Goal: Obtain resource: Obtain resource

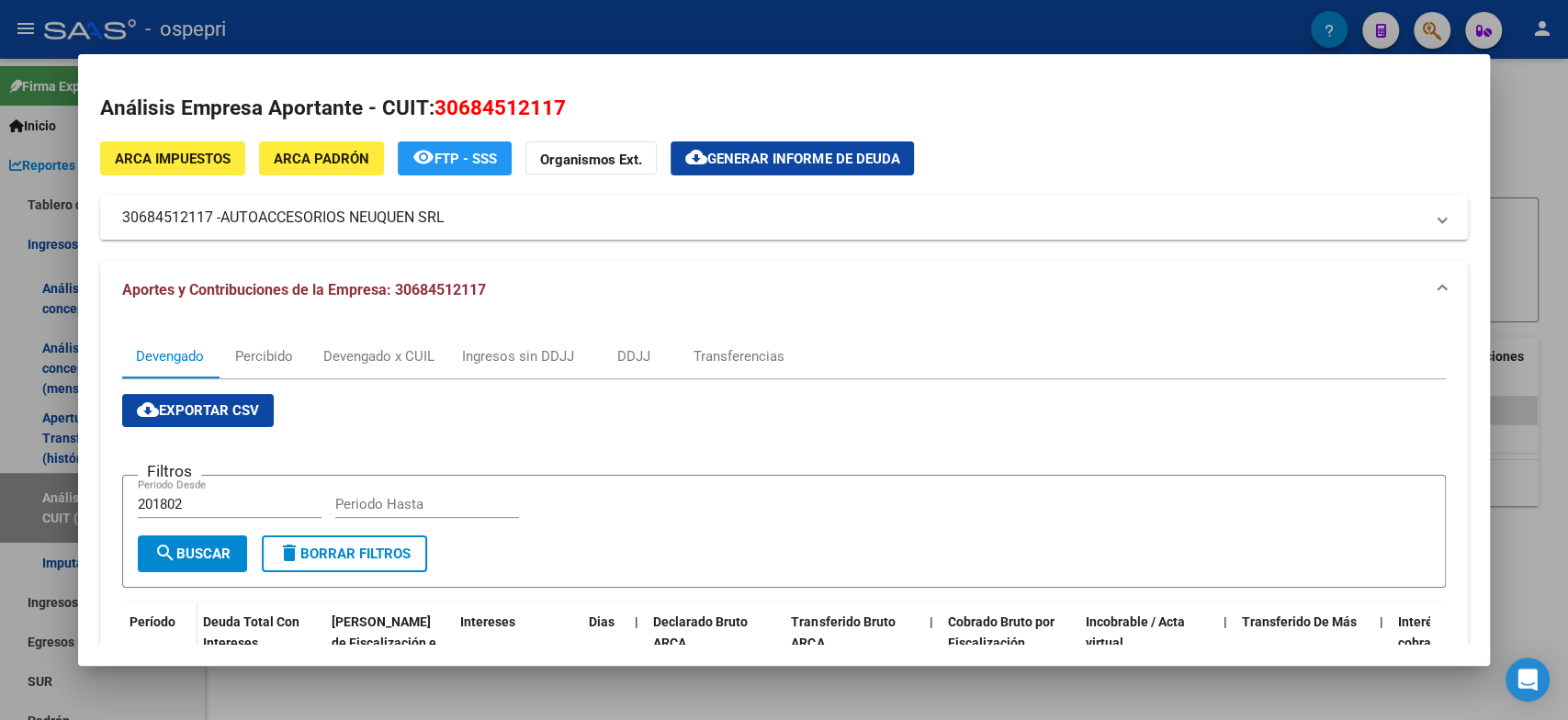
scroll to position [408, 0]
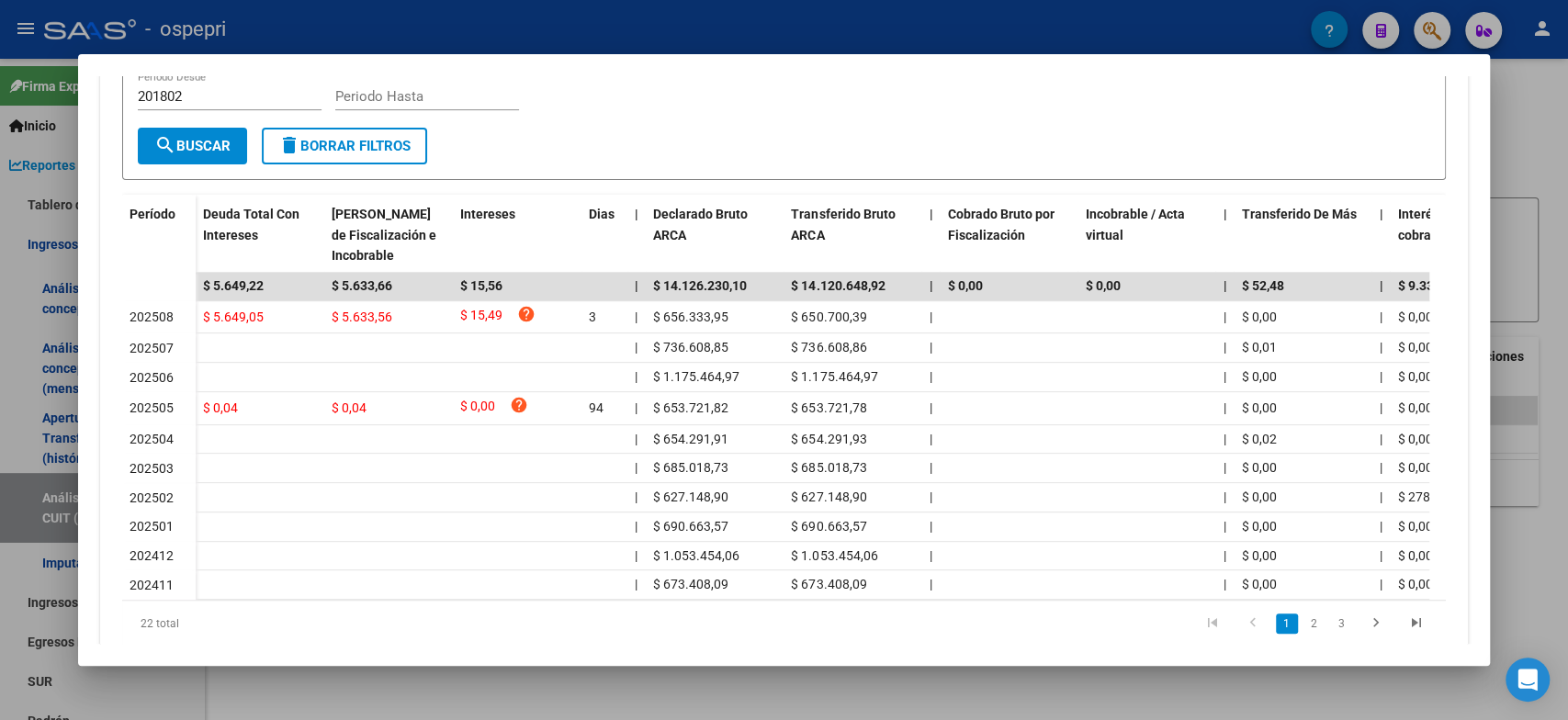
click at [438, 100] on input "Periodo Hasta" at bounding box center [427, 97] width 183 height 17
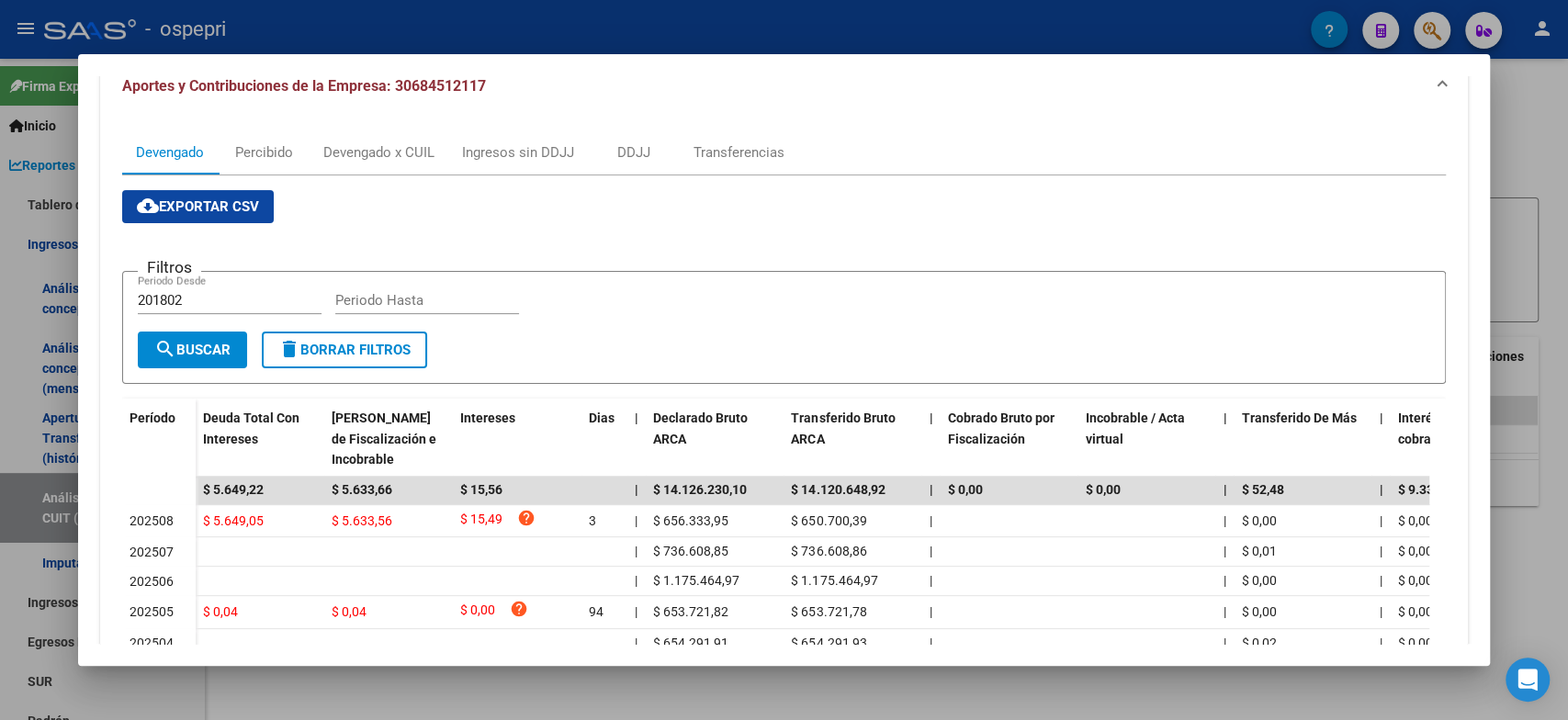
click at [1534, 150] on div at bounding box center [784, 360] width 1568 height 720
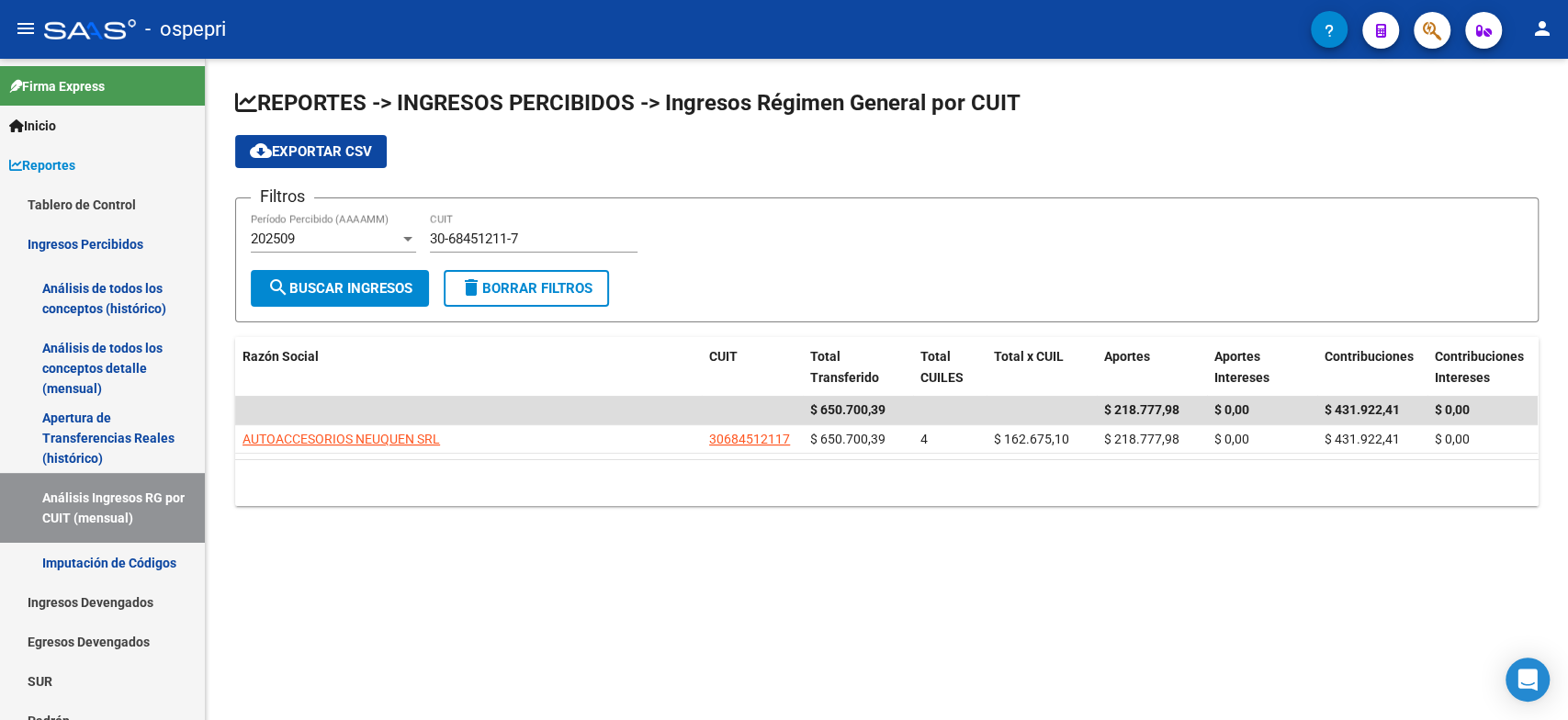
drag, startPoint x: 580, startPoint y: 248, endPoint x: 460, endPoint y: 248, distance: 120.0
click at [460, 248] on div "30-68451211-7 CUIT" at bounding box center [533, 232] width 207 height 40
drag, startPoint x: 544, startPoint y: 245, endPoint x: 413, endPoint y: 247, distance: 131.0
click at [413, 247] on div "Filtros 202509 Período Percibido (AAAAMM) 30-68451211-7 CUIT" at bounding box center [886, 241] width 1272 height 57
paste input "45311-0"
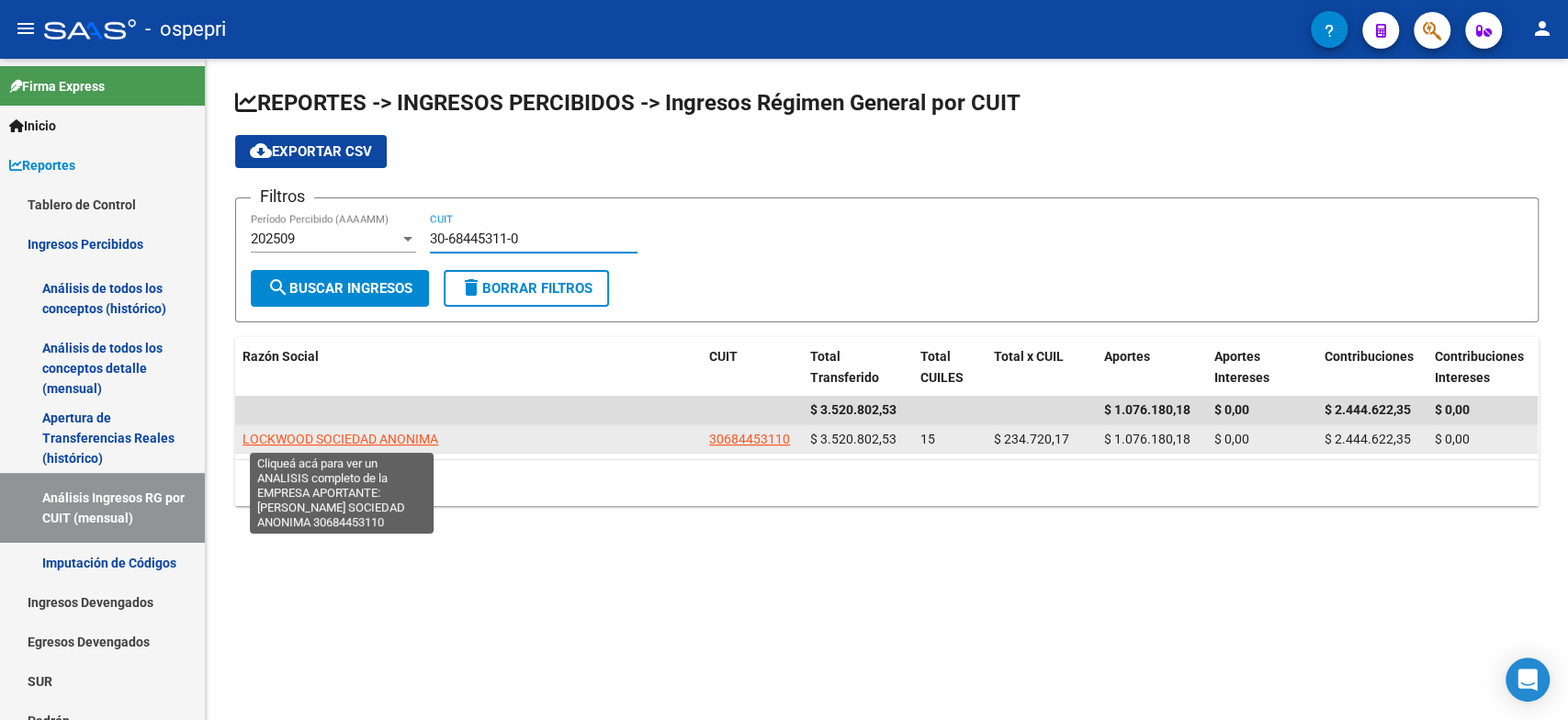
type input "30-68445311-0"
click at [336, 432] on span "LOCKWOOD SOCIEDAD ANONIMA" at bounding box center [340, 439] width 195 height 15
type textarea "30684453110"
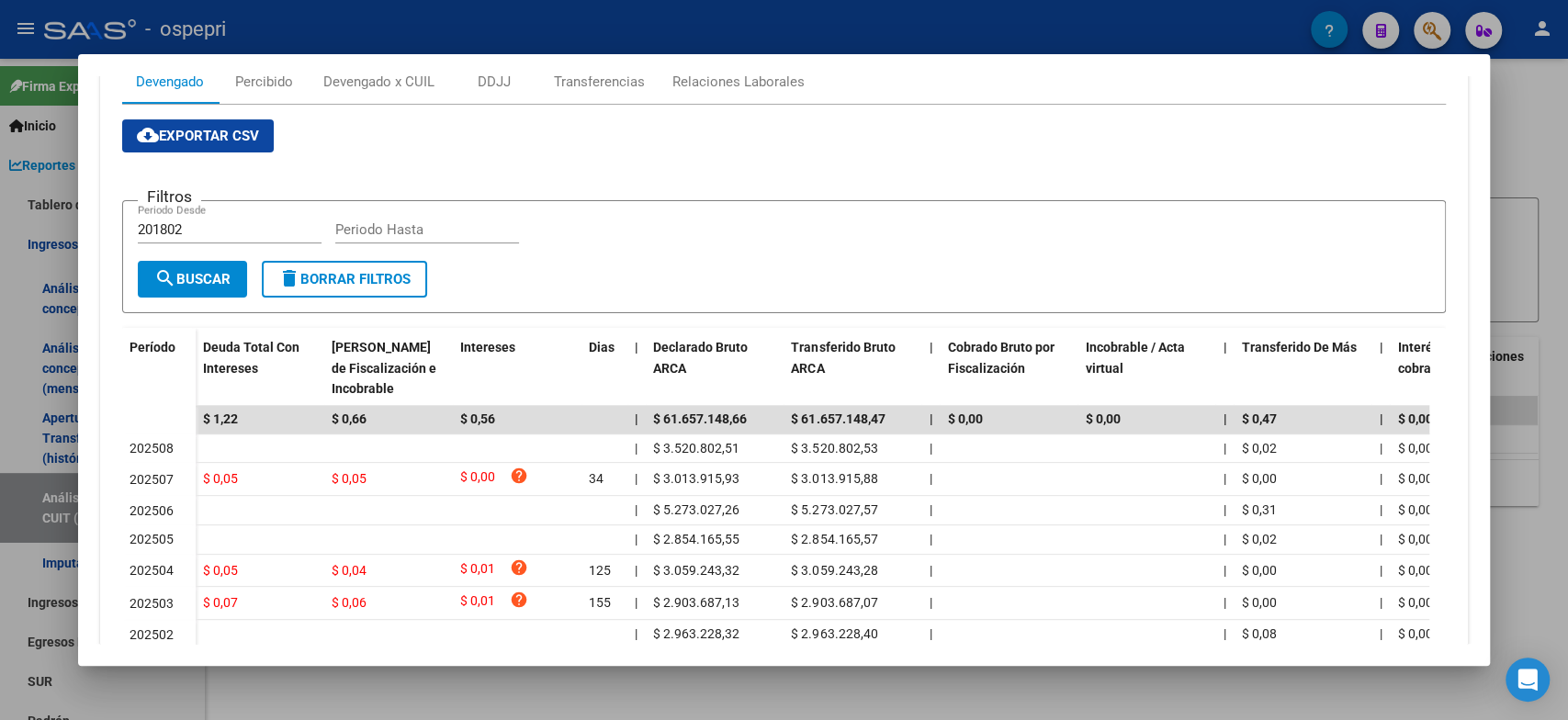
scroll to position [479, 0]
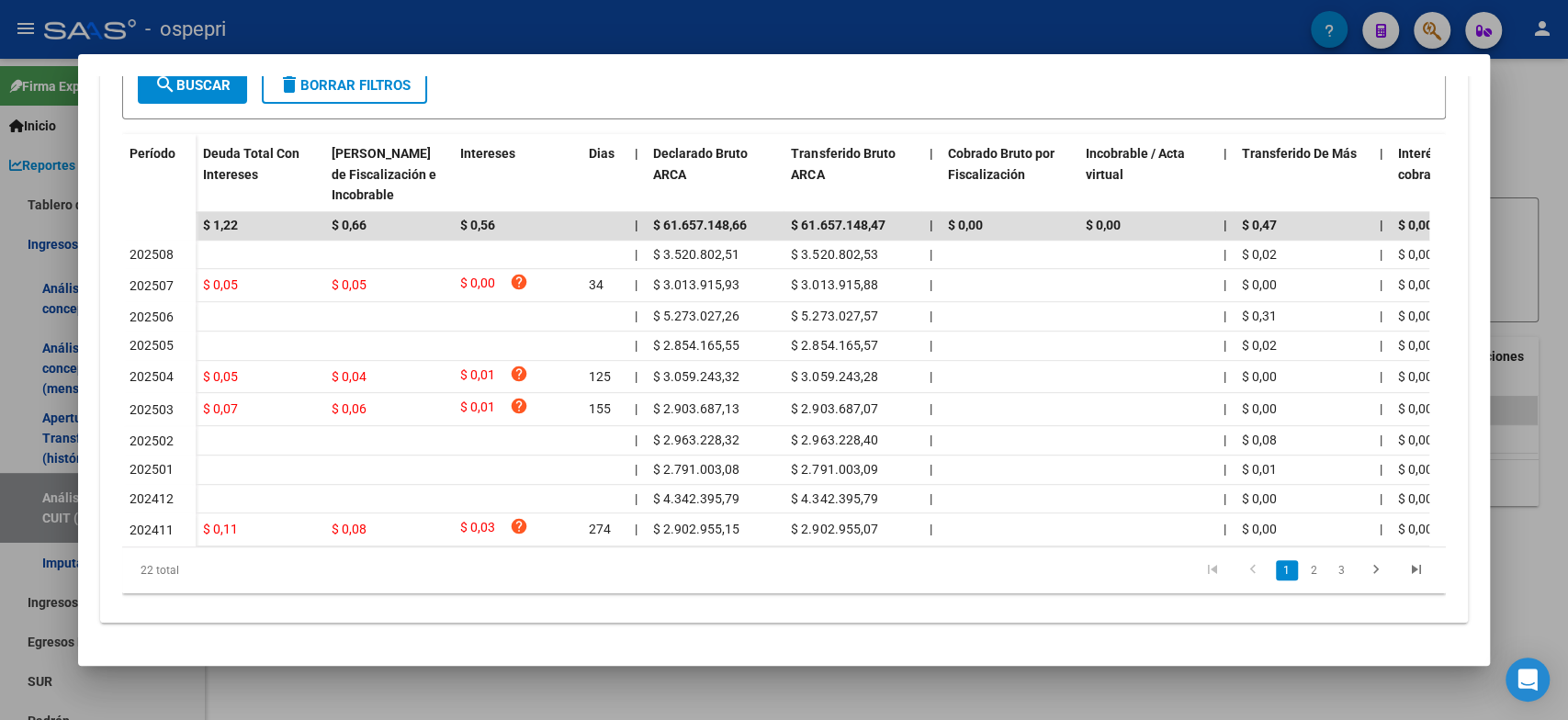
click at [1529, 244] on div at bounding box center [784, 360] width 1568 height 720
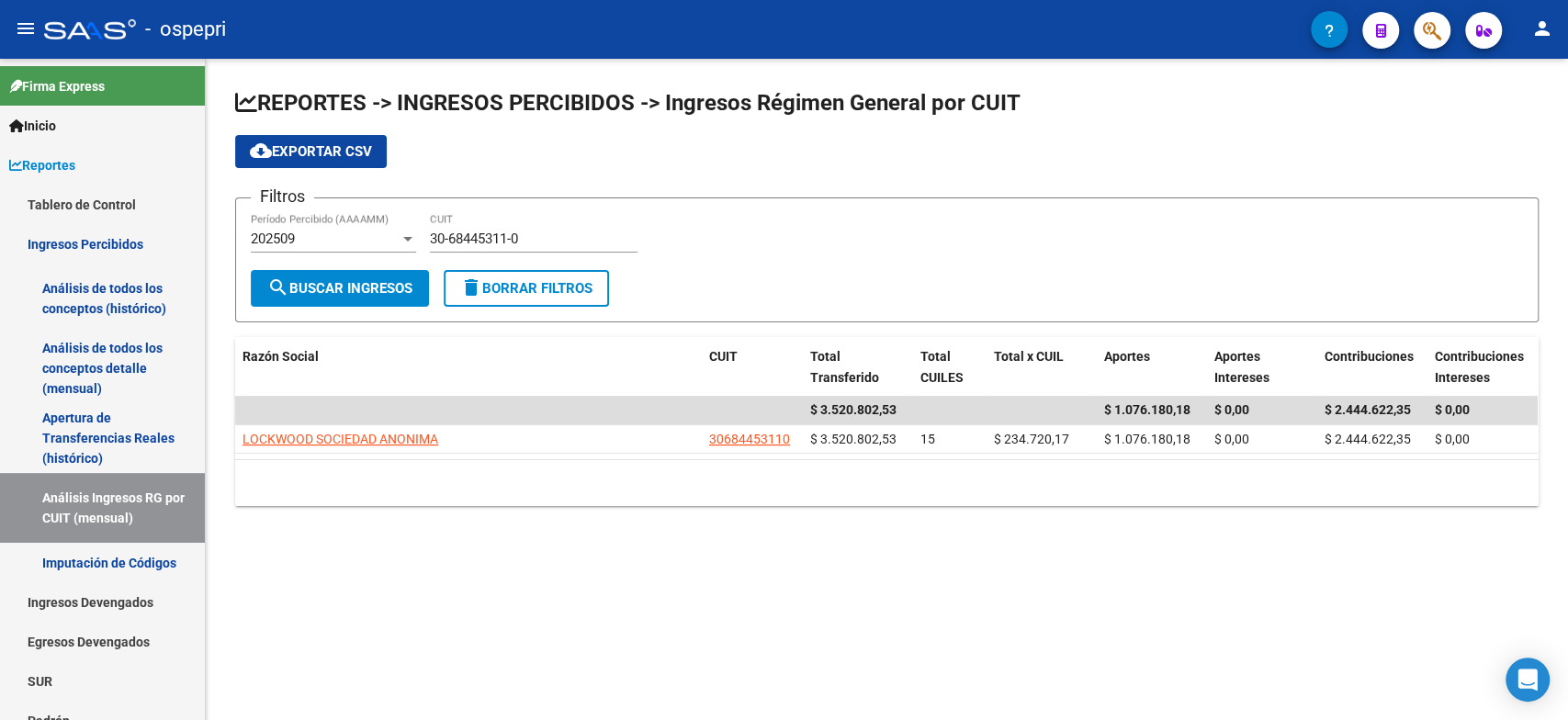
click at [1363, 165] on div "cloud_download Exportar CSV" at bounding box center [886, 152] width 1304 height 33
drag, startPoint x: 569, startPoint y: 248, endPoint x: 477, endPoint y: 246, distance: 92.0
click at [477, 246] on div "30-68445311-0 CUIT" at bounding box center [533, 232] width 207 height 40
drag, startPoint x: 568, startPoint y: 218, endPoint x: 441, endPoint y: 261, distance: 134.1
click at [441, 261] on div "30-68445311-0 CUIT" at bounding box center [533, 241] width 207 height 57
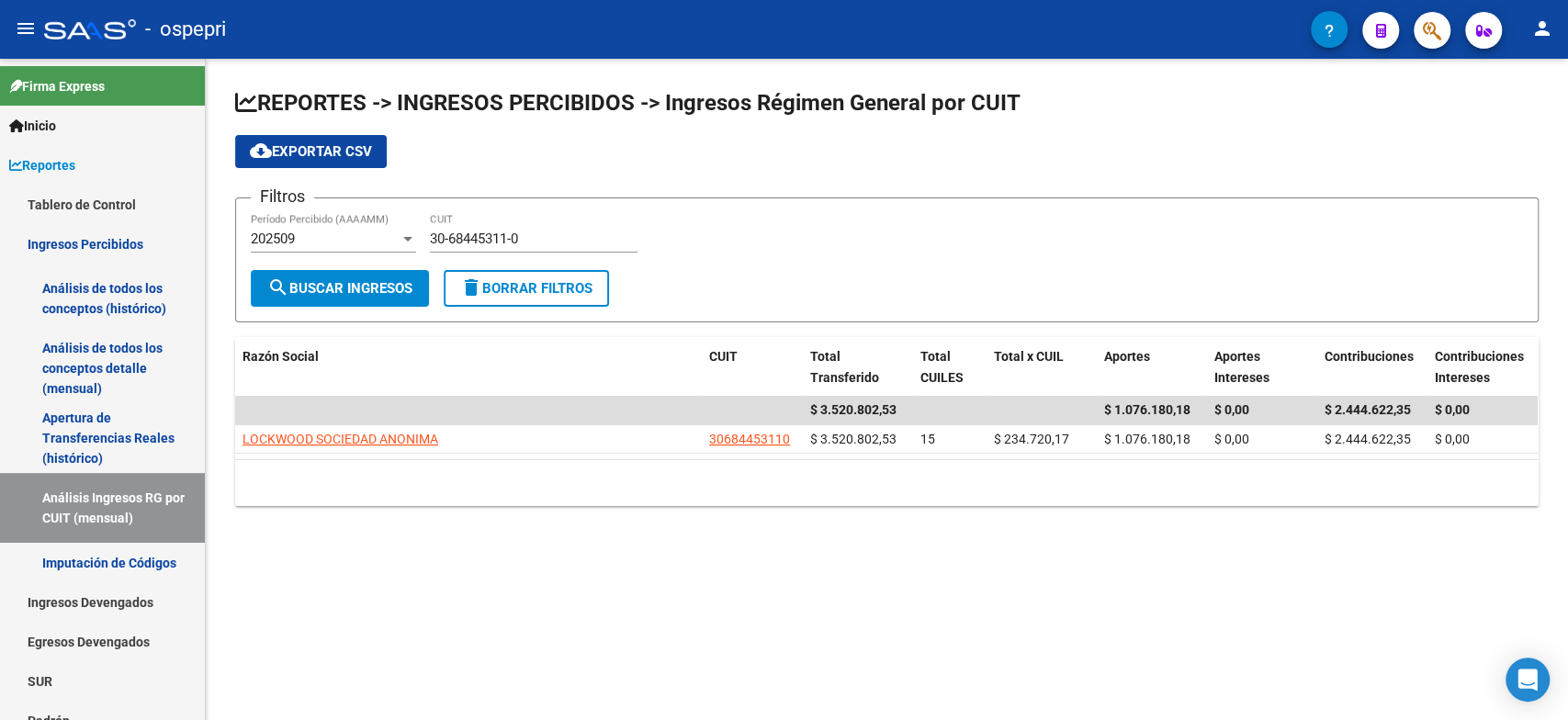
click at [441, 261] on div "30-68445311-0 CUIT" at bounding box center [533, 241] width 207 height 57
drag, startPoint x: 528, startPoint y: 248, endPoint x: 548, endPoint y: 223, distance: 32.0
click at [529, 248] on div "30-68445311-0 CUIT" at bounding box center [533, 232] width 207 height 40
drag, startPoint x: 548, startPoint y: 223, endPoint x: 388, endPoint y: 253, distance: 162.8
click at [388, 253] on div "Filtros 202509 Período Percibido (AAAAMM) 30-68445311-0 CUIT" at bounding box center [886, 241] width 1272 height 57
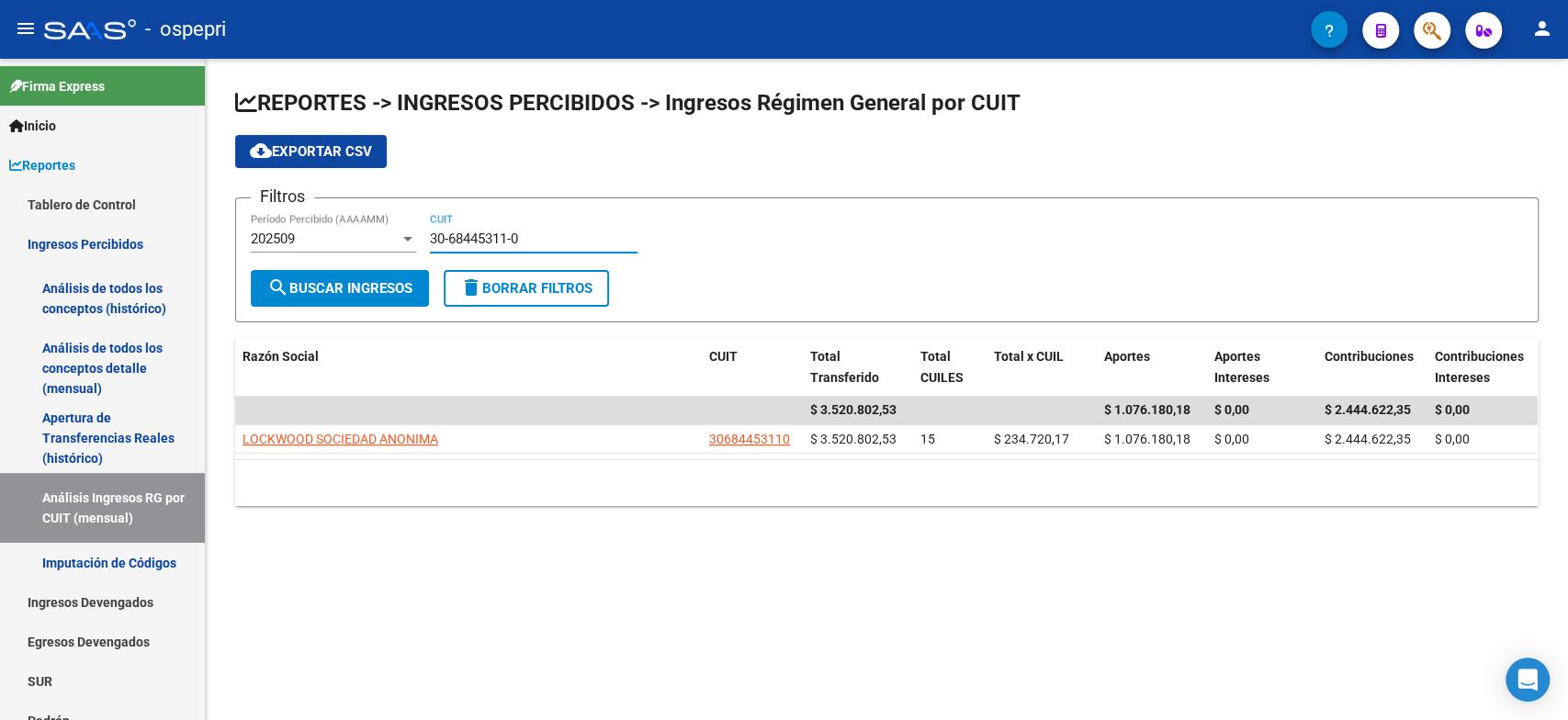
drag, startPoint x: 537, startPoint y: 241, endPoint x: 443, endPoint y: 261, distance: 96.1
click at [425, 261] on div "Filtros 202509 Período Percibido (AAAAMM) 30-68445311-0 CUIT" at bounding box center [886, 241] width 1272 height 57
paste input "27-24709341-4"
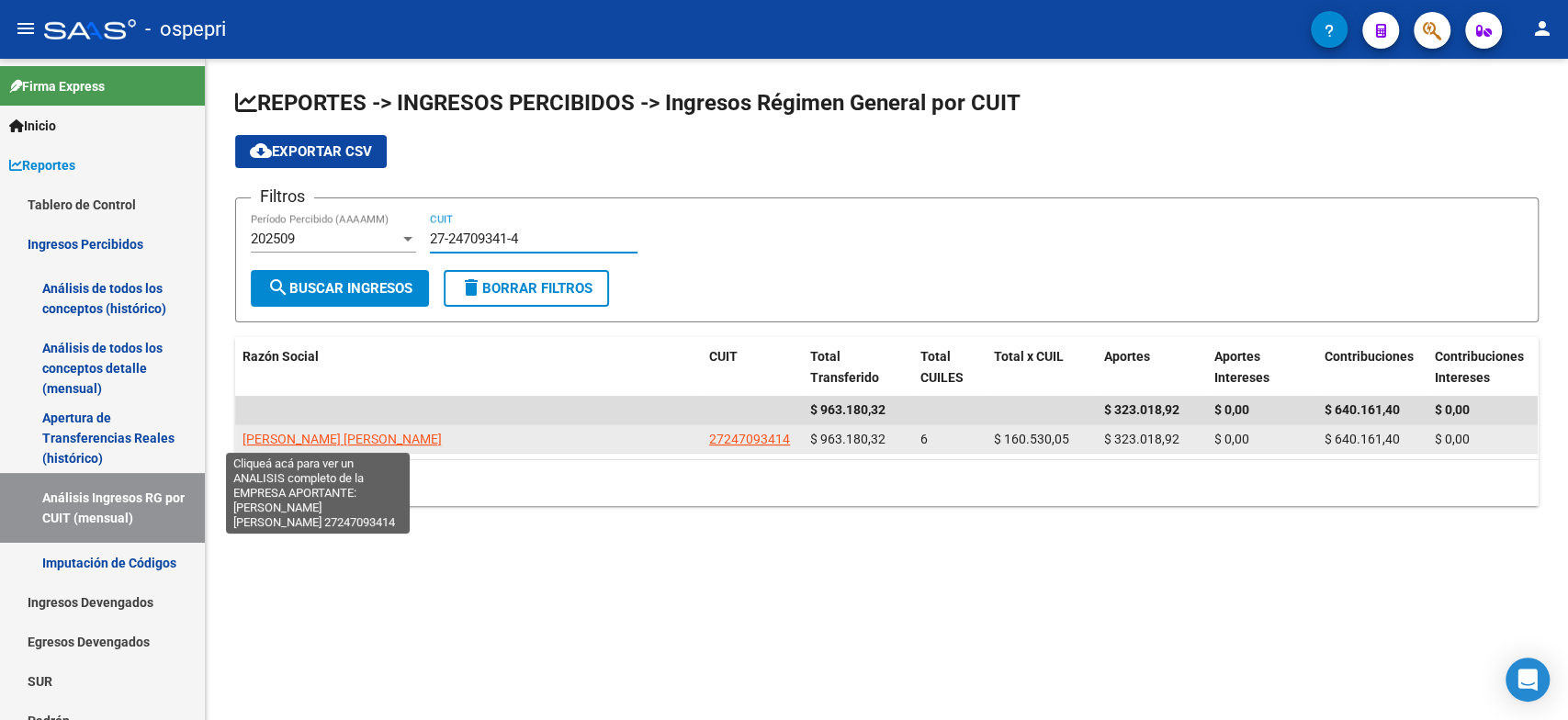
type input "27-24709341-4"
click at [338, 432] on span "[PERSON_NAME] [PERSON_NAME]" at bounding box center [342, 439] width 199 height 15
type textarea "27247093414"
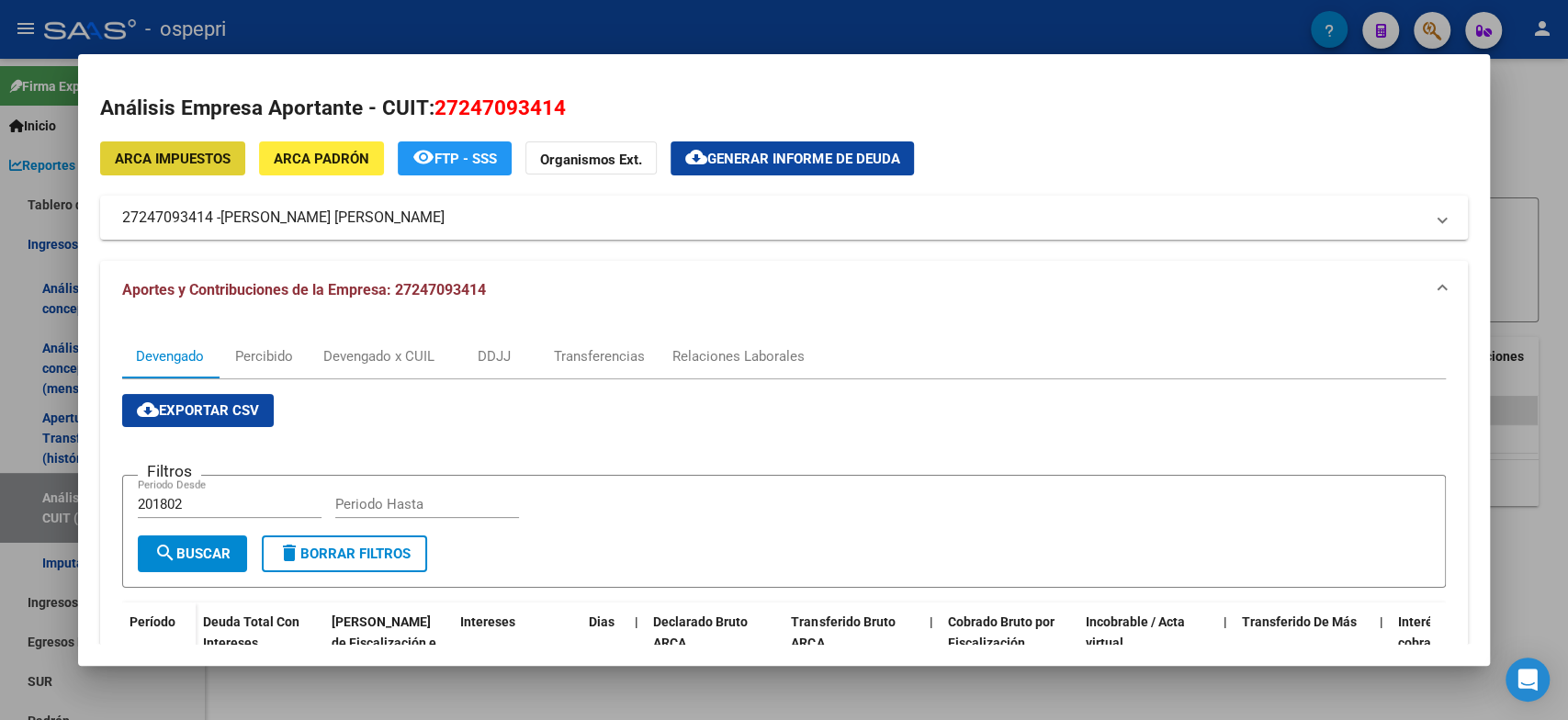
scroll to position [408, 0]
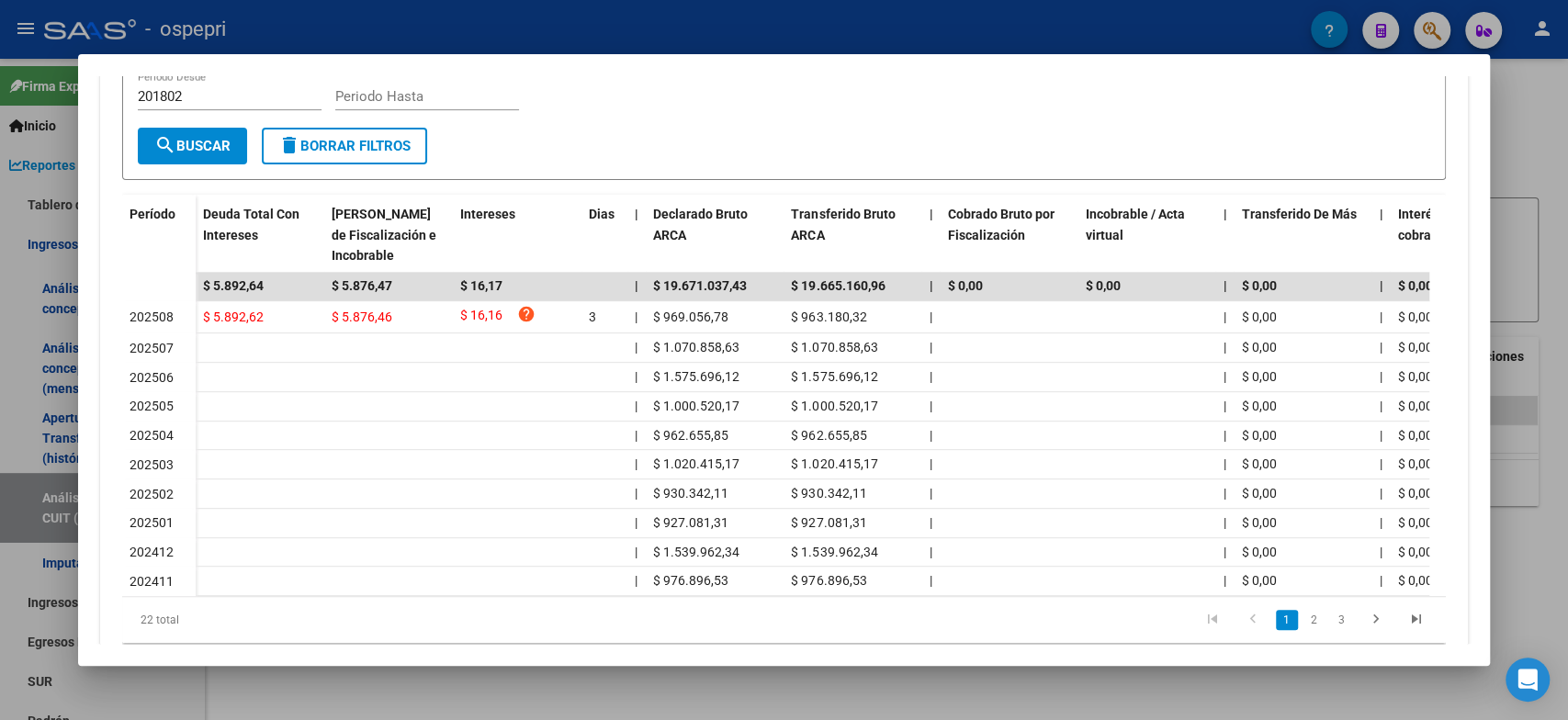
click at [661, 674] on div at bounding box center [784, 360] width 1568 height 720
